Goal: Check status

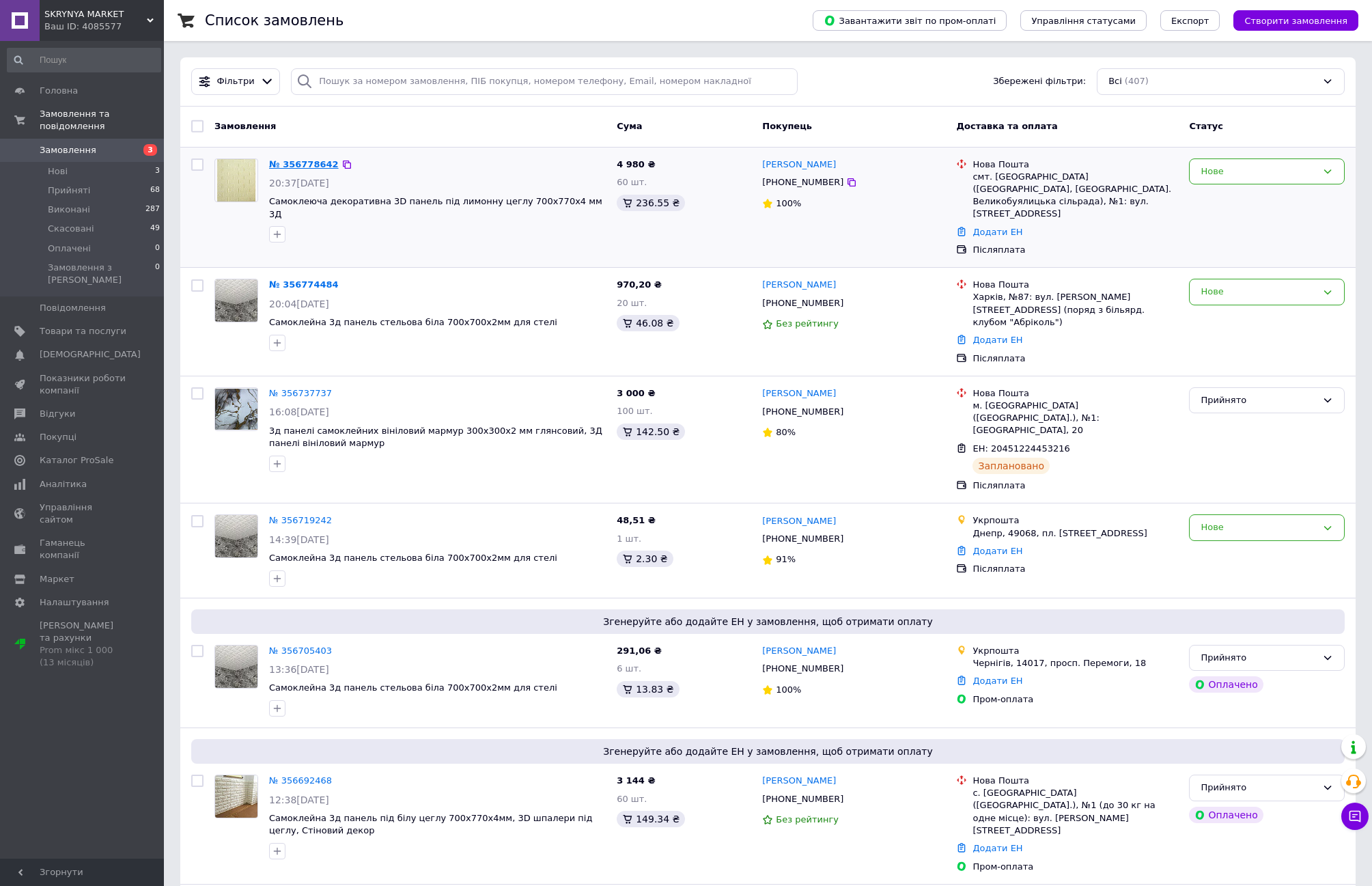
click at [295, 164] on link "№ 356778642" at bounding box center [304, 164] width 69 height 11
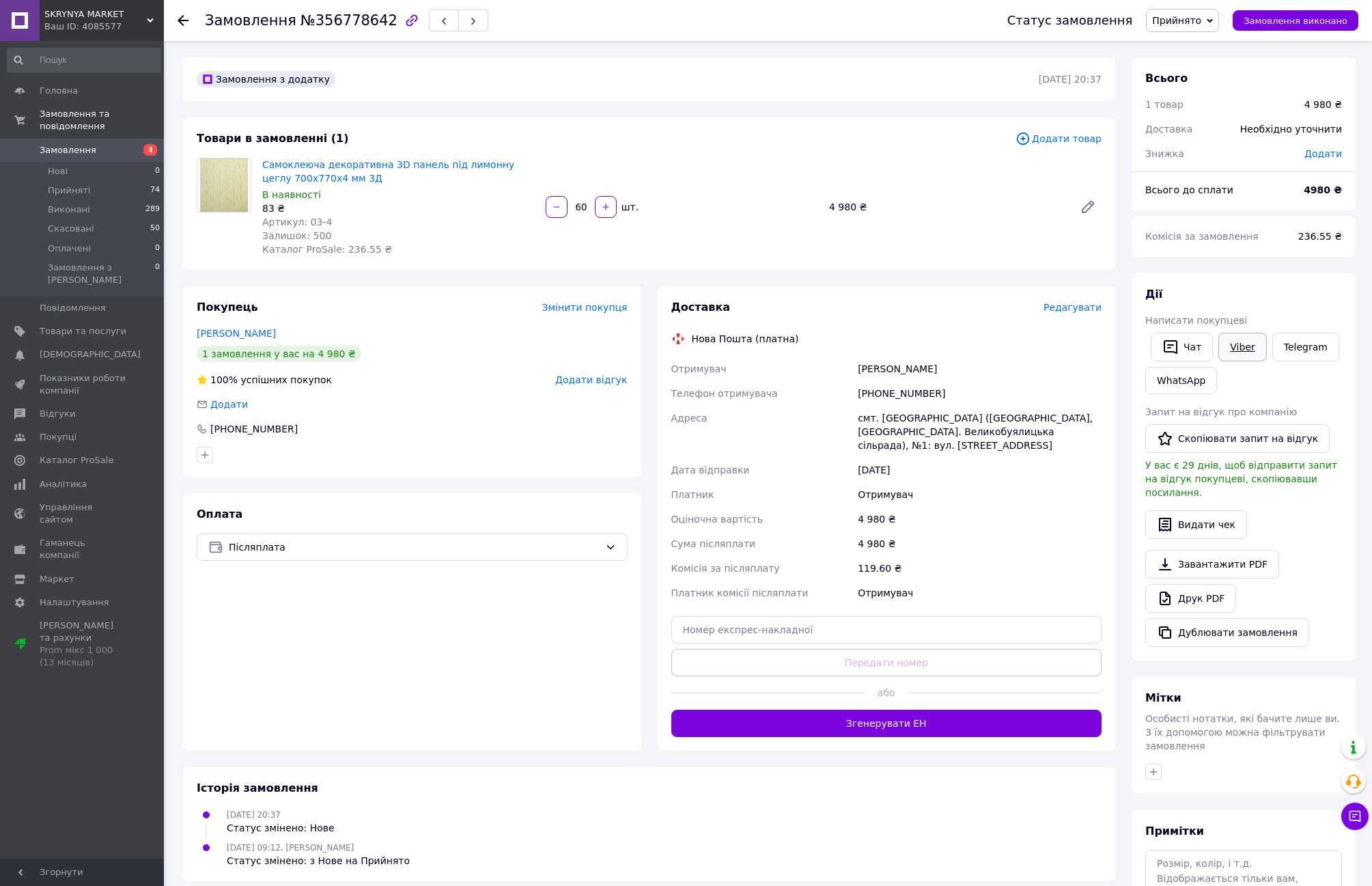
click at [1236, 350] on link "Viber" at bounding box center [1242, 347] width 47 height 29
click at [72, 144] on span "Замовлення" at bounding box center [68, 150] width 57 height 12
